Goal: Register for event/course

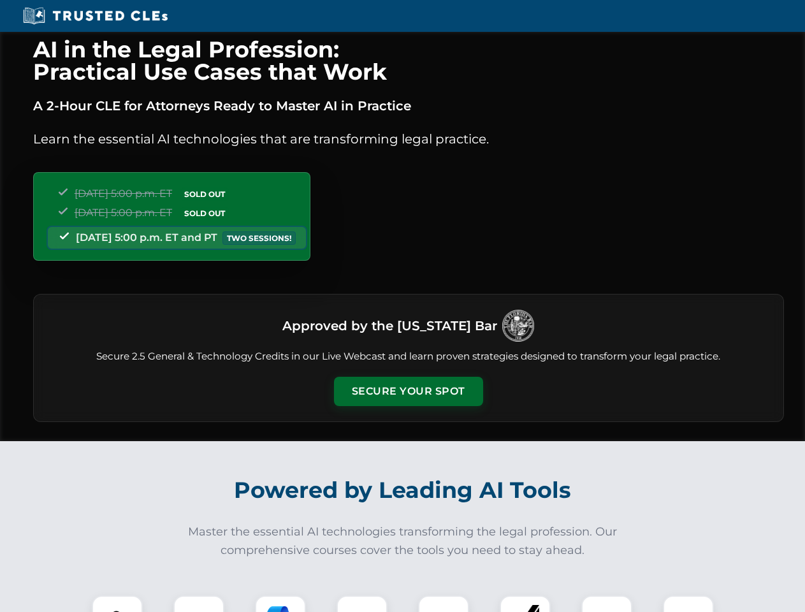
click at [408, 391] on button "Secure Your Spot" at bounding box center [408, 391] width 149 height 29
click at [117, 603] on img at bounding box center [117, 620] width 37 height 37
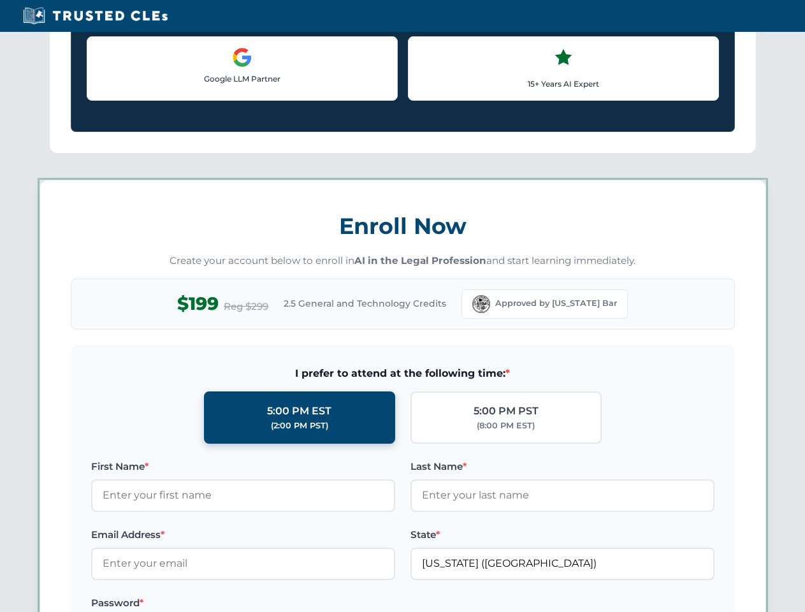
click at [280, 603] on label "Password *" at bounding box center [243, 602] width 304 height 15
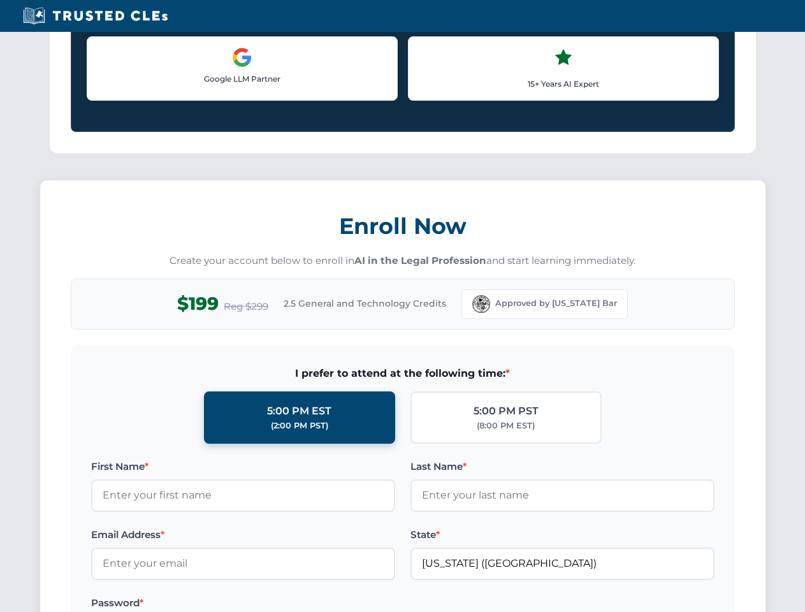
scroll to position [1251, 0]
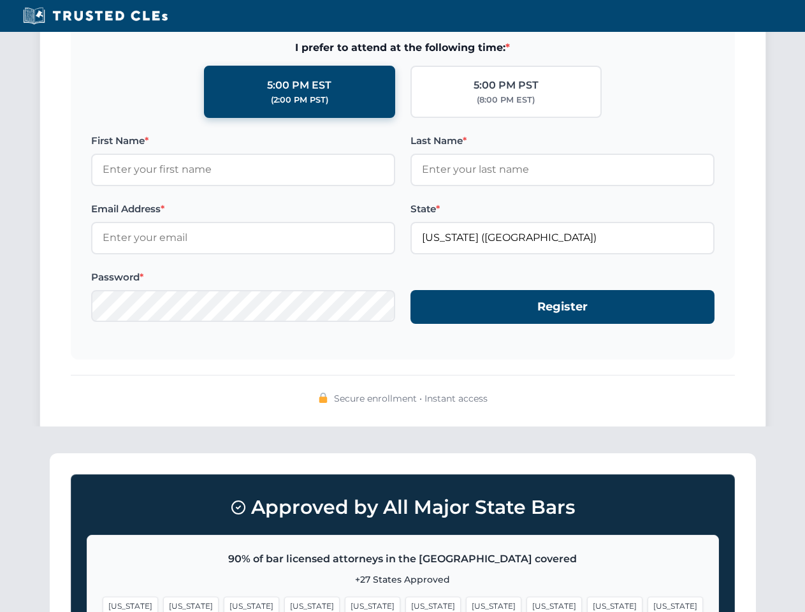
click at [587, 603] on span "[US_STATE]" at bounding box center [614, 605] width 55 height 18
